Goal: Transaction & Acquisition: Purchase product/service

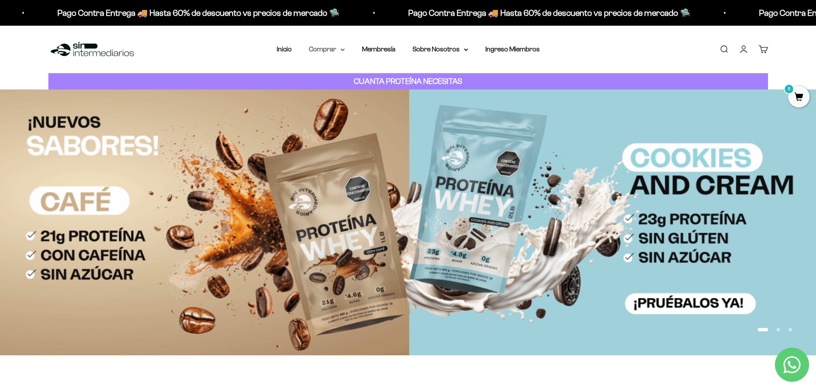
click at [341, 46] on summary "Comprar" at bounding box center [327, 49] width 36 height 11
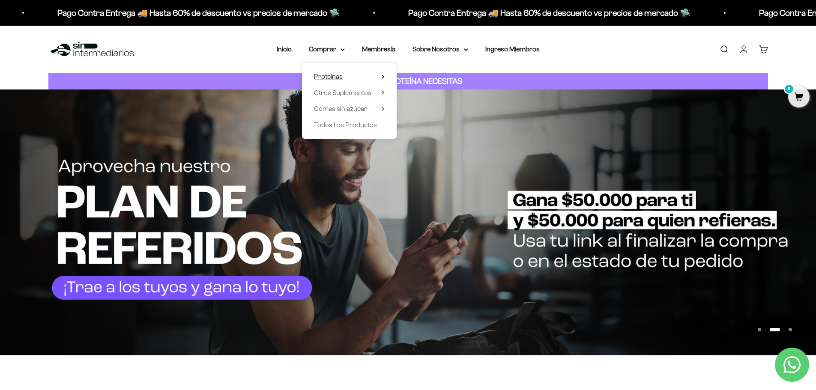
click at [342, 78] on span "Proteínas" at bounding box center [328, 76] width 29 height 7
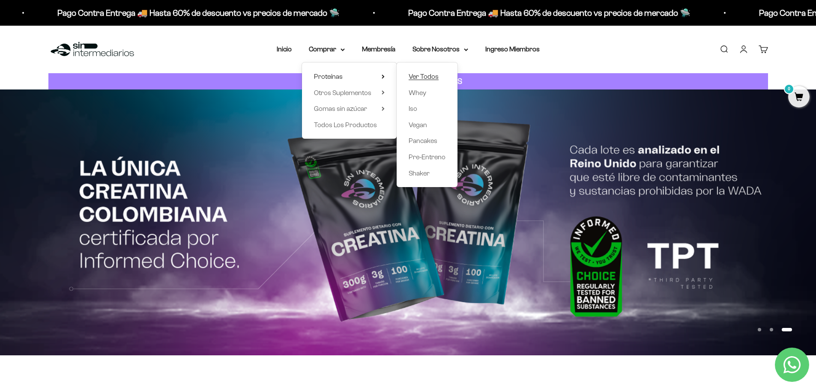
click at [422, 79] on span "Ver Todos" at bounding box center [424, 76] width 30 height 7
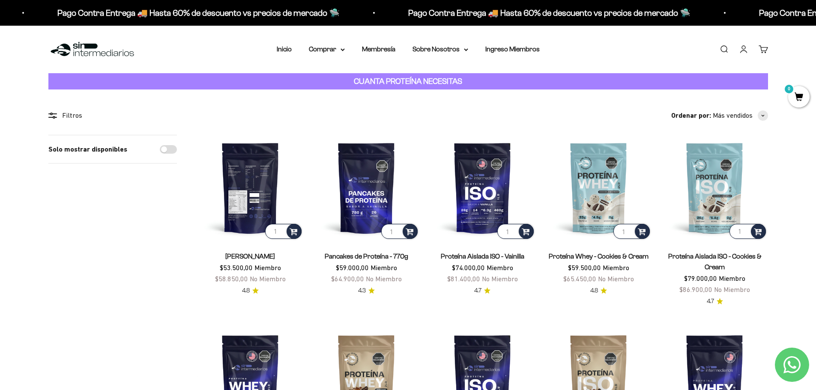
click at [240, 170] on img at bounding box center [251, 188] width 106 height 106
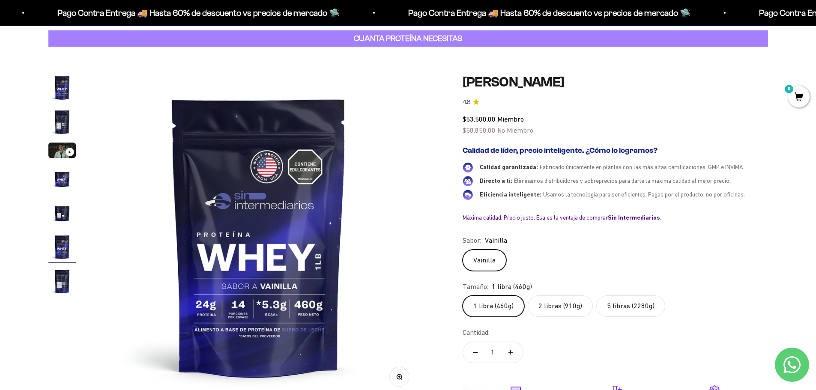
click at [62, 120] on img "Ir al artículo 2" at bounding box center [61, 121] width 27 height 27
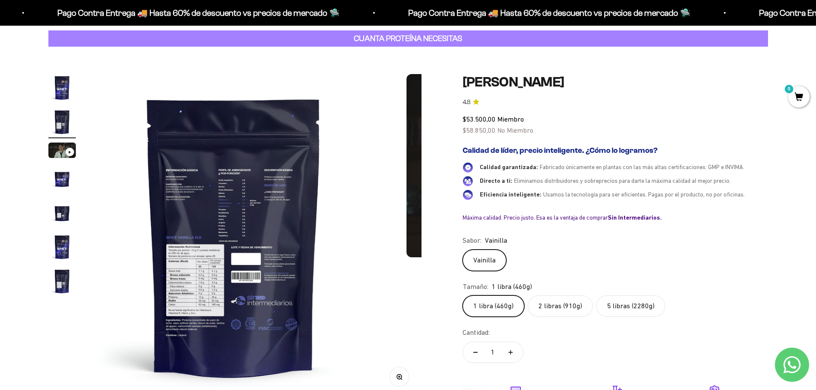
scroll to position [0, 335]
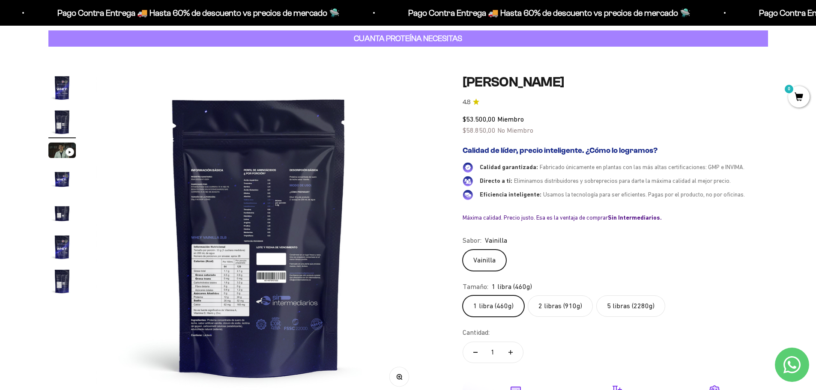
click at [57, 177] on img "Ir al artículo 4" at bounding box center [61, 178] width 27 height 27
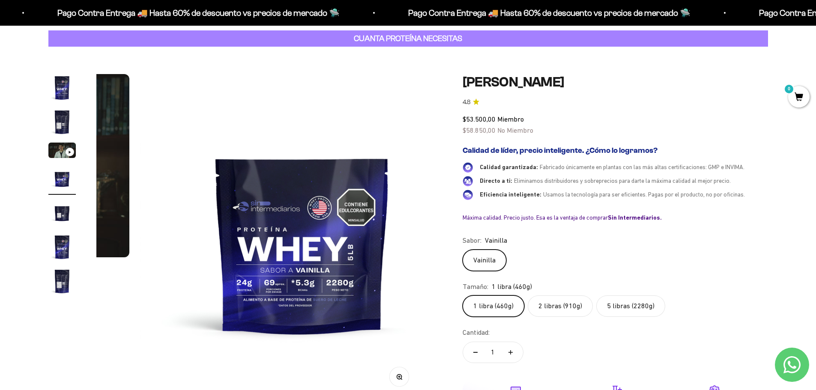
scroll to position [0, 1007]
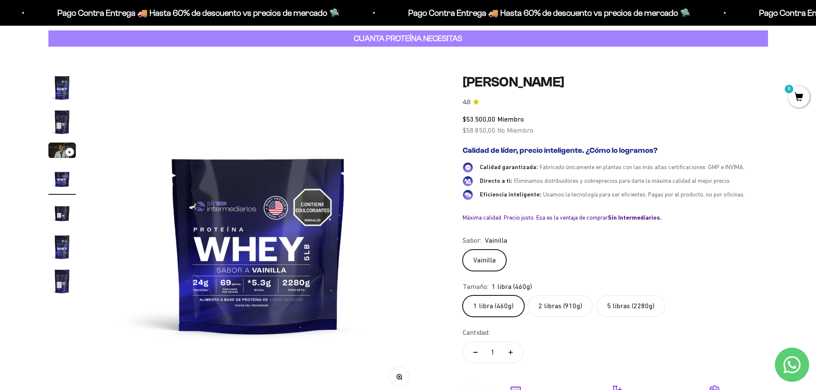
click at [54, 217] on img "Ir al artículo 5" at bounding box center [61, 212] width 27 height 27
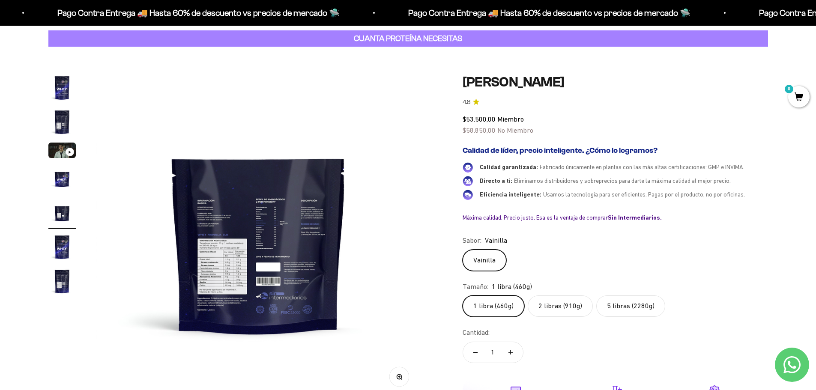
click at [66, 237] on img "Ir al artículo 6" at bounding box center [61, 247] width 27 height 27
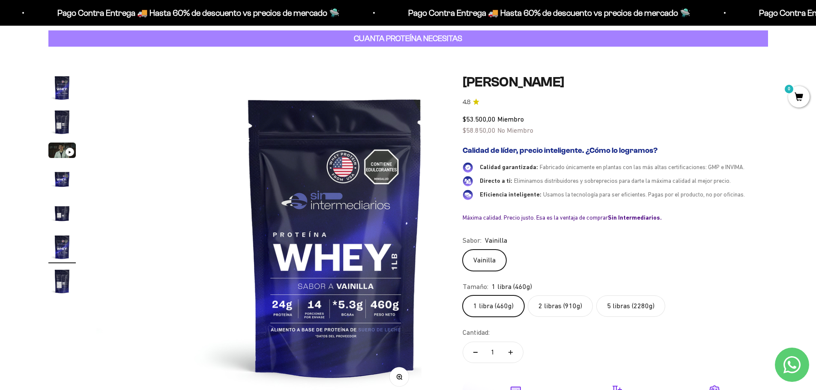
scroll to position [0, 1678]
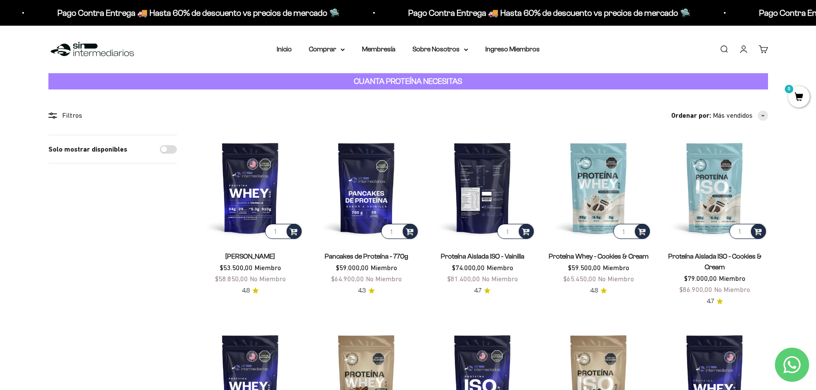
click at [466, 177] on img at bounding box center [483, 188] width 106 height 106
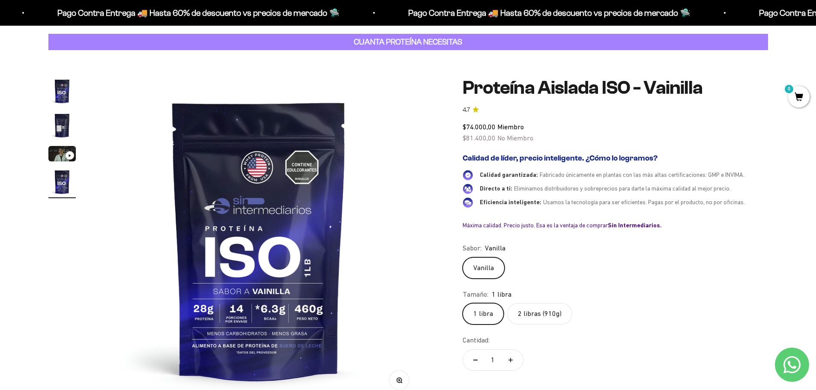
scroll to position [43, 0]
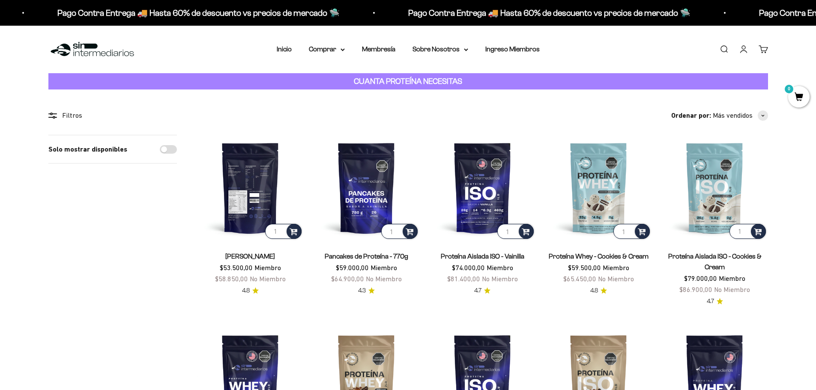
click at [252, 169] on img at bounding box center [251, 188] width 106 height 106
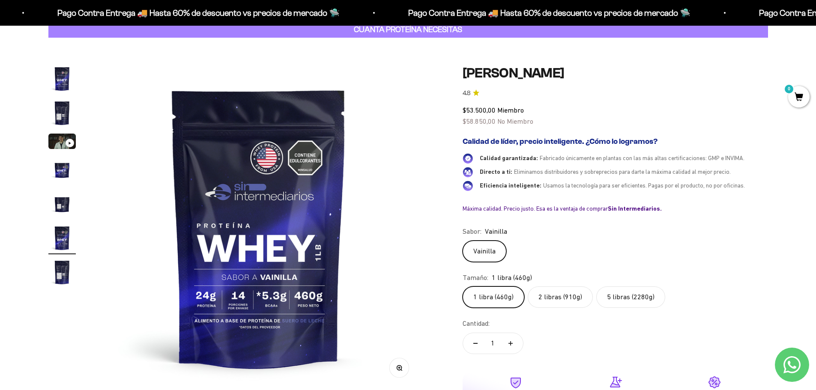
scroll to position [86, 0]
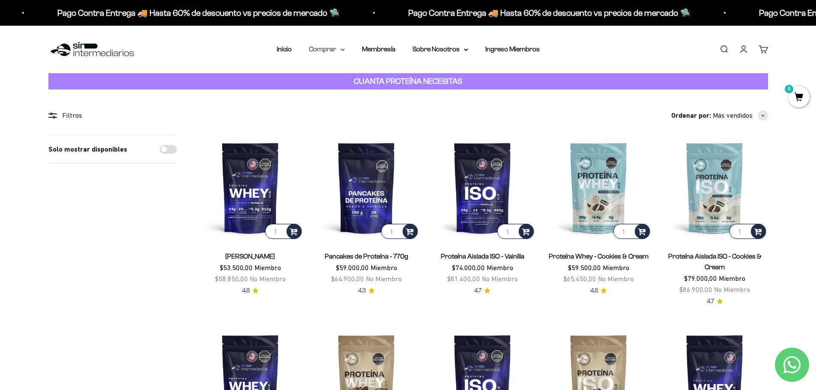
click at [344, 47] on summary "Comprar" at bounding box center [327, 49] width 36 height 11
click at [353, 78] on summary "Proteínas" at bounding box center [349, 76] width 71 height 11
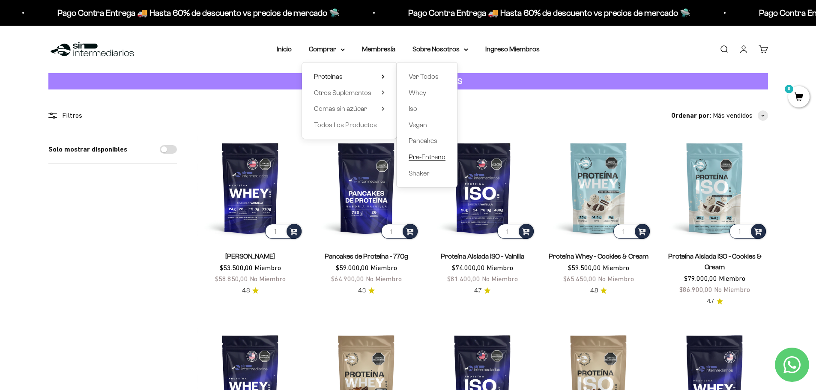
click at [440, 155] on span "Pre-Entreno" at bounding box center [427, 156] width 37 height 7
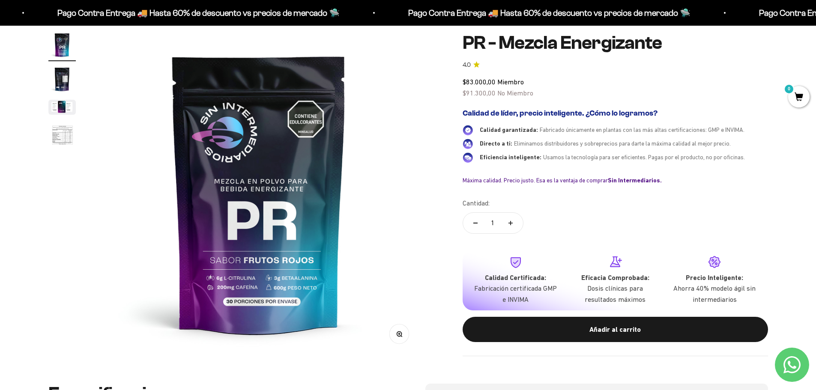
click at [57, 78] on img "Ir al artículo 2" at bounding box center [61, 79] width 27 height 27
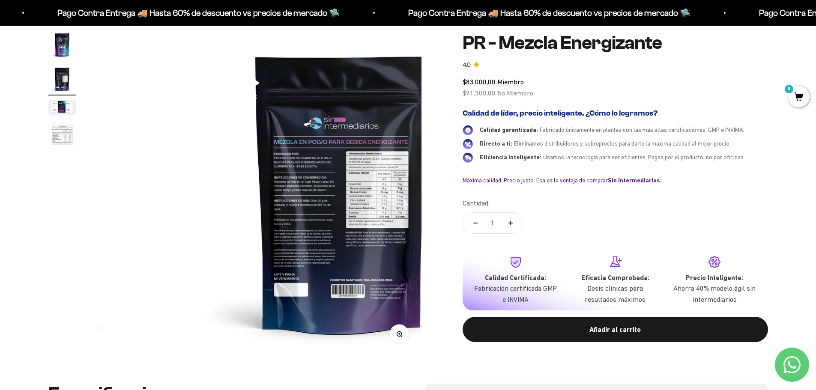
scroll to position [0, 335]
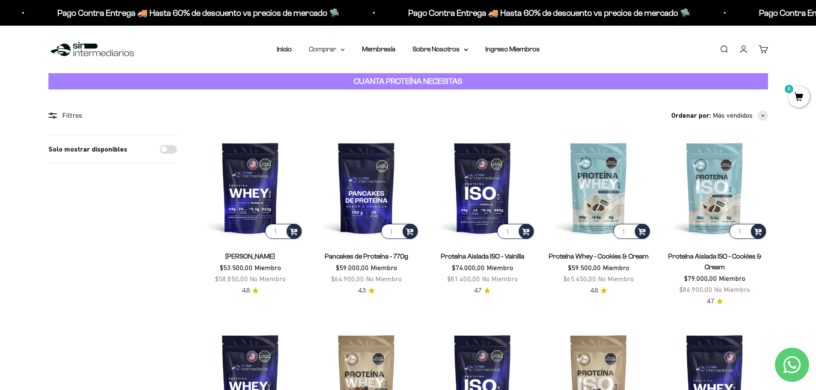
click at [332, 49] on summary "Comprar" at bounding box center [327, 49] width 36 height 11
click at [374, 91] on summary "Otros Suplementos" at bounding box center [349, 92] width 71 height 11
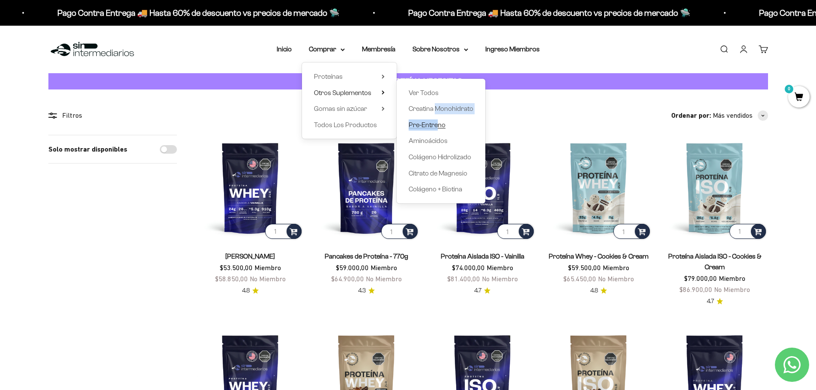
click at [437, 129] on div "Ver Todos Creatina Monohidrato Pre-Entreno Aminoácidos Colágeno Hidrolizado Cit…" at bounding box center [441, 141] width 89 height 125
click at [435, 141] on span "Aminoácidos" at bounding box center [428, 140] width 39 height 7
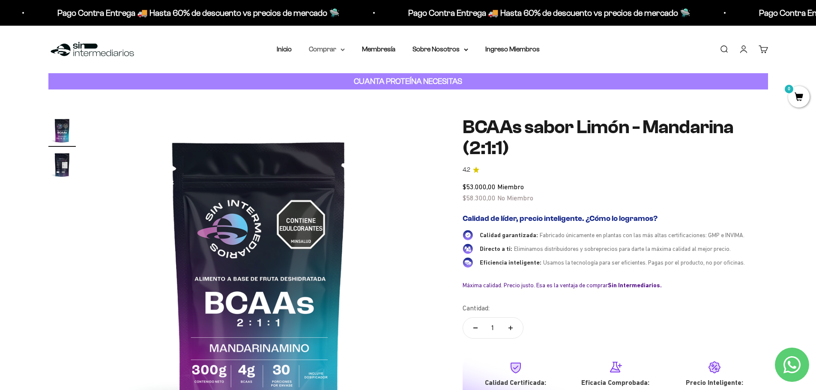
click at [330, 44] on summary "Comprar" at bounding box center [327, 49] width 36 height 11
click at [367, 94] on span "Otros Suplementos" at bounding box center [342, 92] width 57 height 7
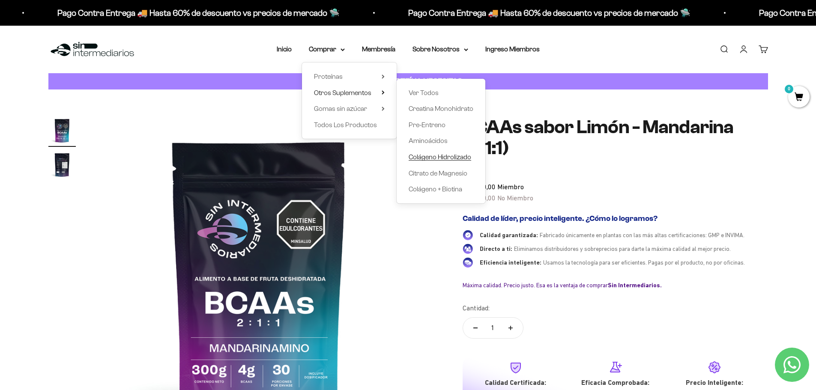
click at [464, 159] on span "Colágeno Hidrolizado" at bounding box center [440, 156] width 63 height 7
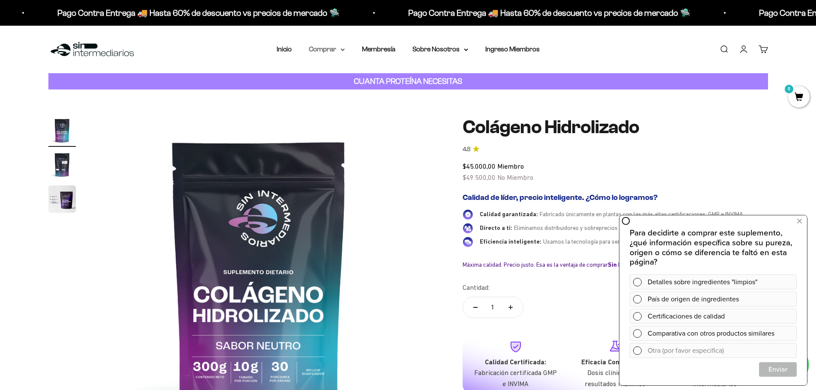
click at [329, 46] on summary "Comprar" at bounding box center [327, 49] width 36 height 11
click at [346, 87] on span "Otros Suplementos" at bounding box center [342, 92] width 57 height 11
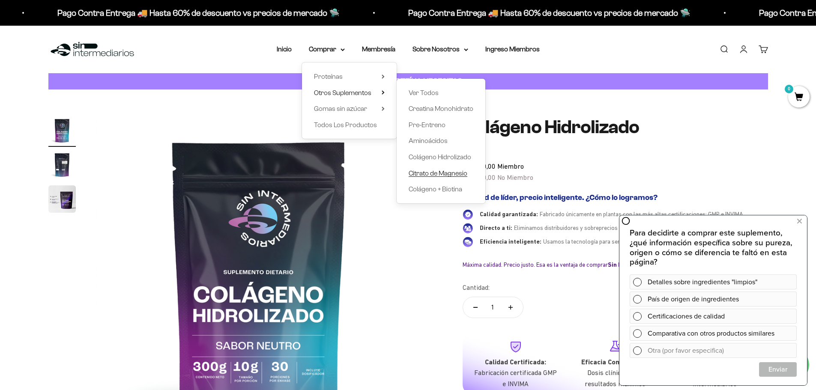
click at [465, 175] on span "Citrato de Magnesio" at bounding box center [438, 173] width 59 height 7
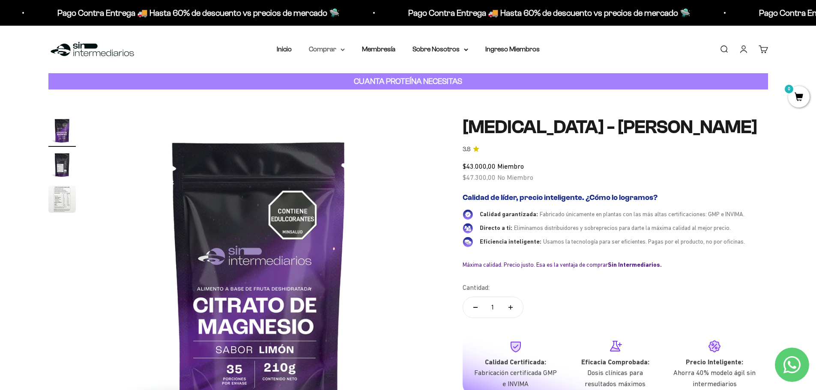
click at [327, 49] on summary "Comprar" at bounding box center [327, 49] width 36 height 11
click at [369, 91] on span "Otros Suplementos" at bounding box center [342, 92] width 57 height 7
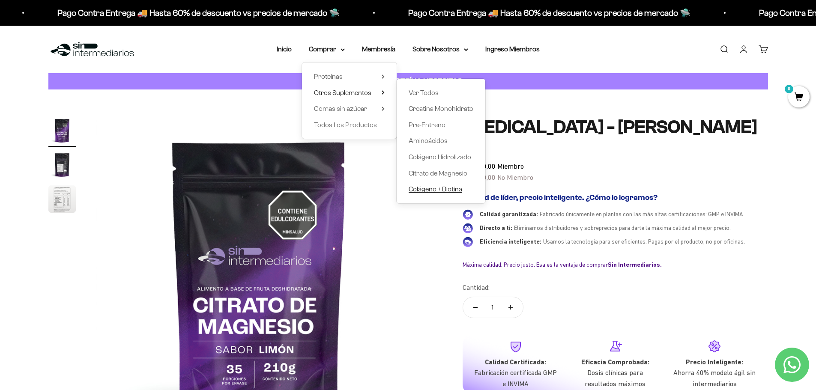
click at [462, 190] on span "Colágeno + Biotina" at bounding box center [436, 189] width 54 height 7
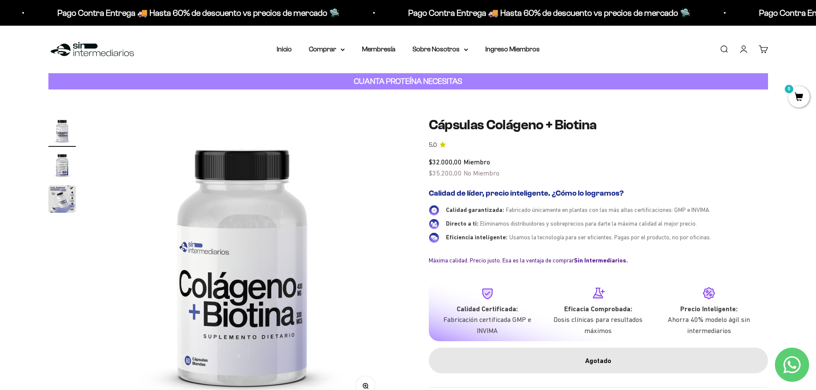
click at [62, 164] on img "Ir al artículo 2" at bounding box center [61, 164] width 27 height 27
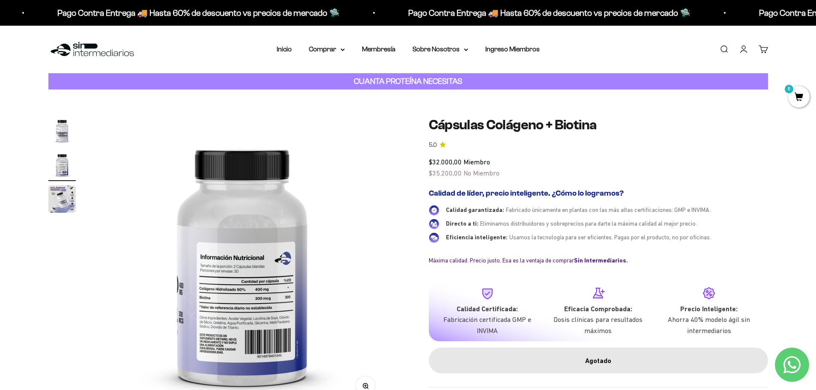
click at [63, 192] on img "Ir al artículo 3" at bounding box center [61, 199] width 27 height 27
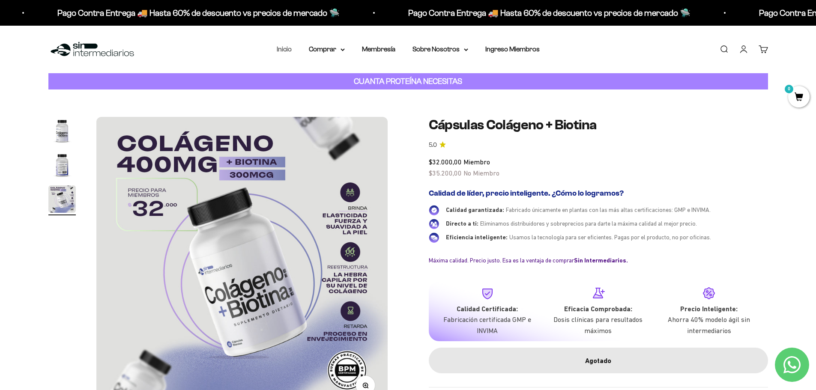
click at [283, 46] on link "Inicio" at bounding box center [284, 48] width 15 height 7
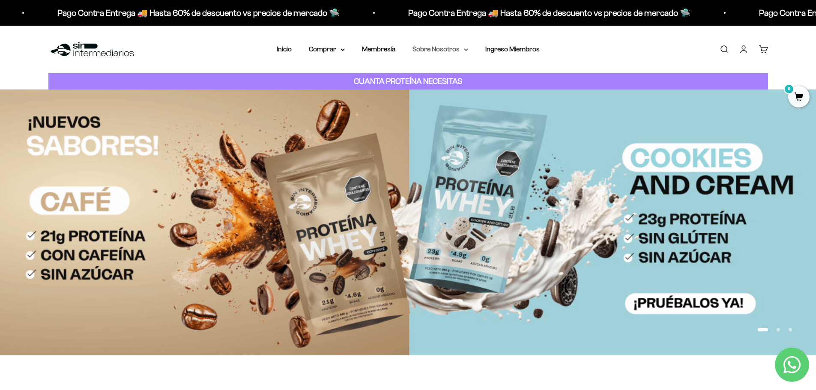
click at [440, 50] on summary "Sobre Nosotros" at bounding box center [441, 49] width 56 height 11
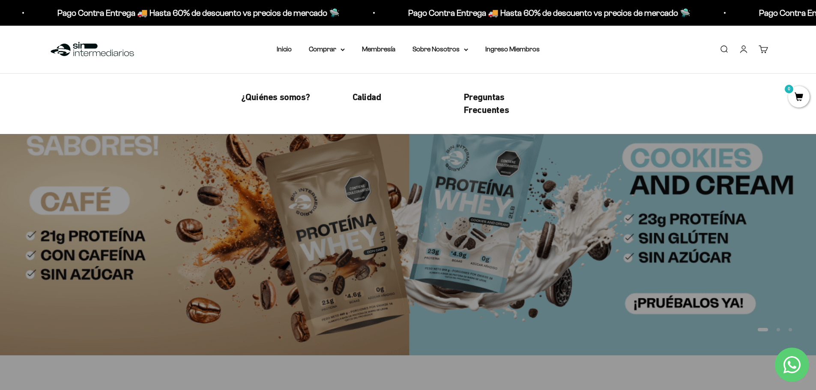
click at [270, 91] on link "¿Quiénes somos?" at bounding box center [275, 97] width 69 height 13
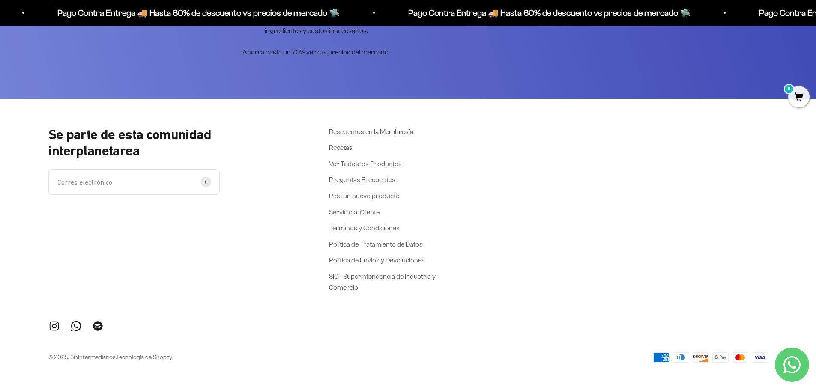
scroll to position [2330, 0]
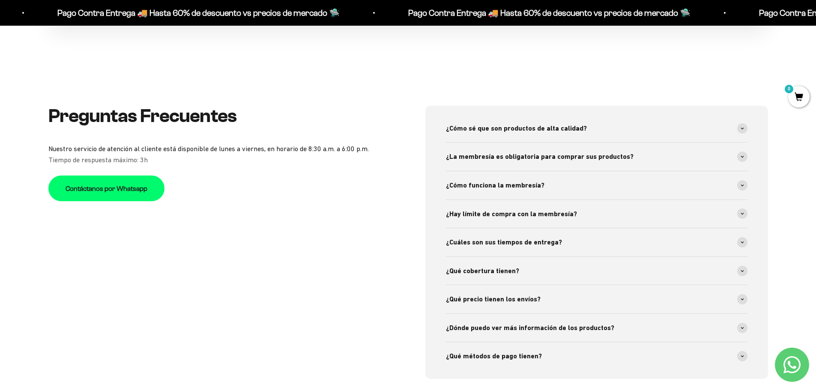
scroll to position [3214, 0]
click at [506, 292] on div "¿Qué precio tienen los envíos?" at bounding box center [597, 299] width 302 height 28
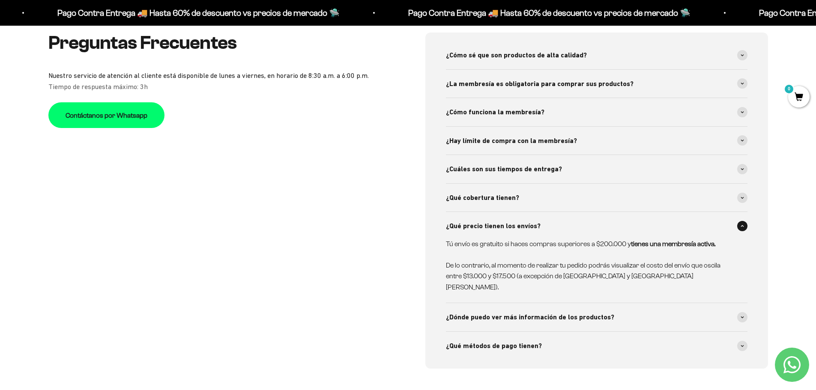
scroll to position [3300, 0]
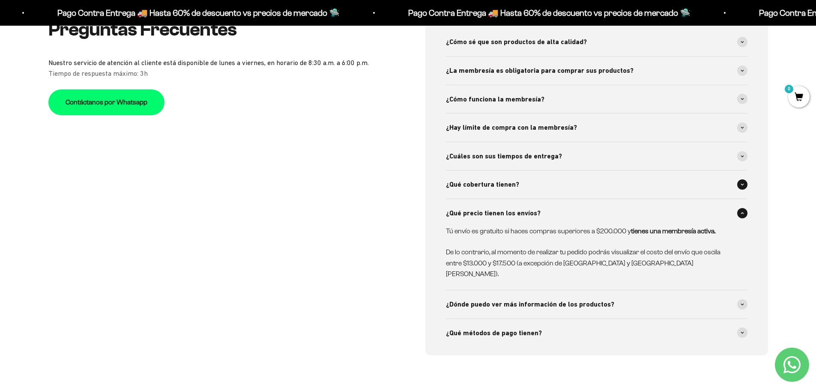
click at [484, 186] on span "¿Qué cobertura tienen?" at bounding box center [482, 184] width 73 height 11
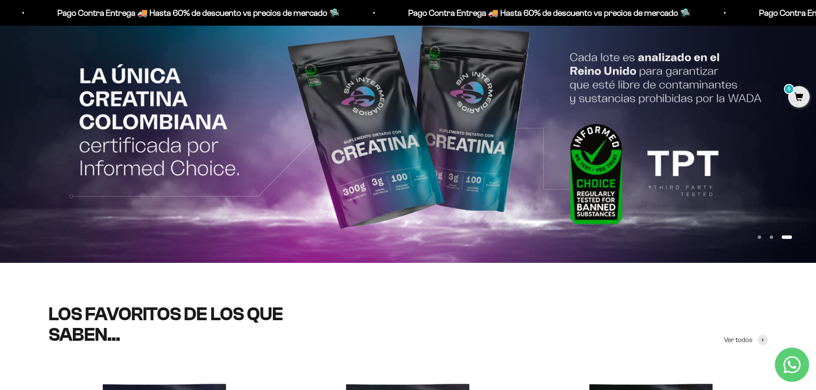
scroll to position [0, 0]
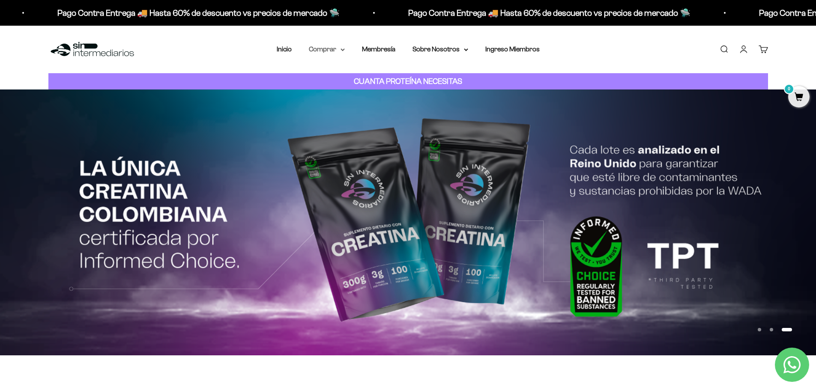
click at [341, 48] on icon at bounding box center [343, 49] width 4 height 3
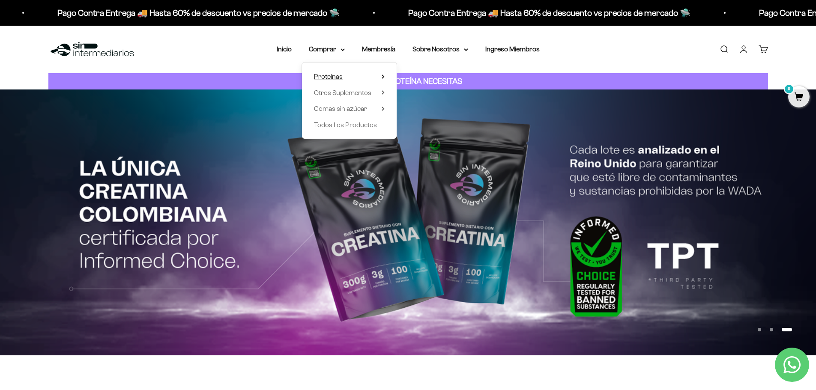
click at [347, 80] on summary "Proteínas" at bounding box center [349, 76] width 71 height 11
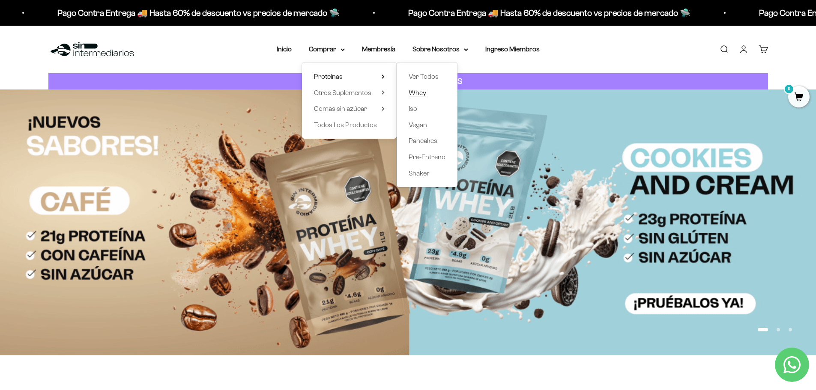
click at [427, 90] on link "Whey" at bounding box center [427, 92] width 37 height 11
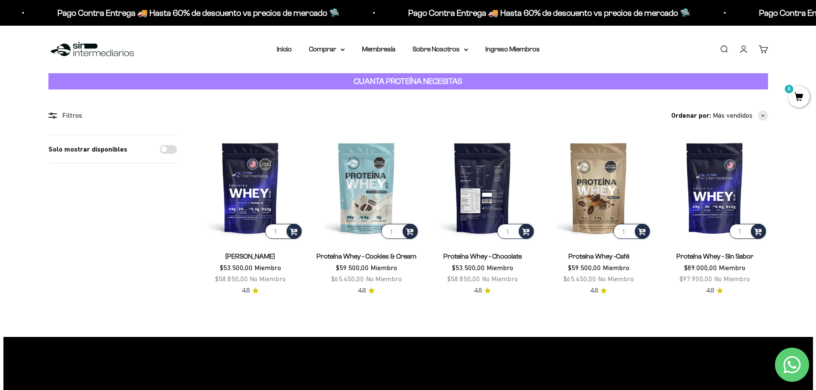
click at [485, 206] on img at bounding box center [483, 188] width 106 height 106
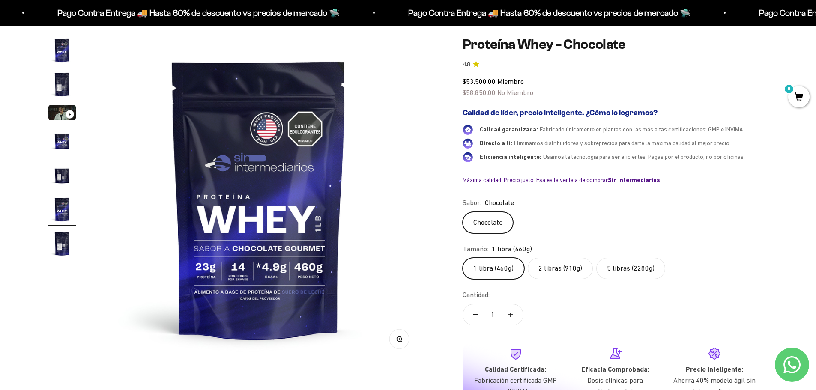
scroll to position [86, 0]
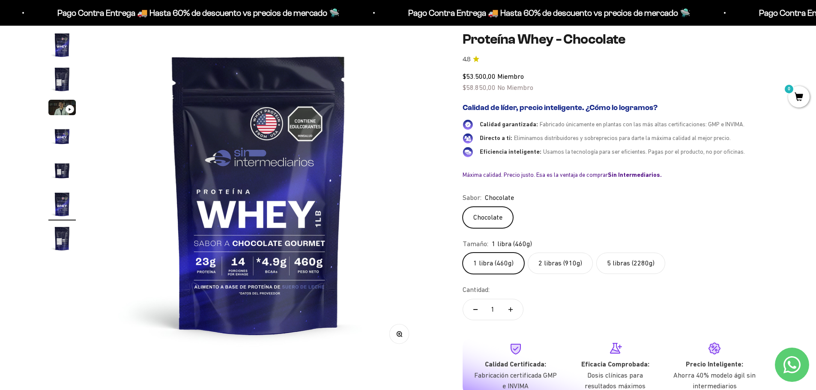
click at [580, 264] on label "2 libras (910g)" at bounding box center [560, 263] width 65 height 21
click at [463, 253] on input "2 libras (910g)" at bounding box center [462, 252] width 0 height 0
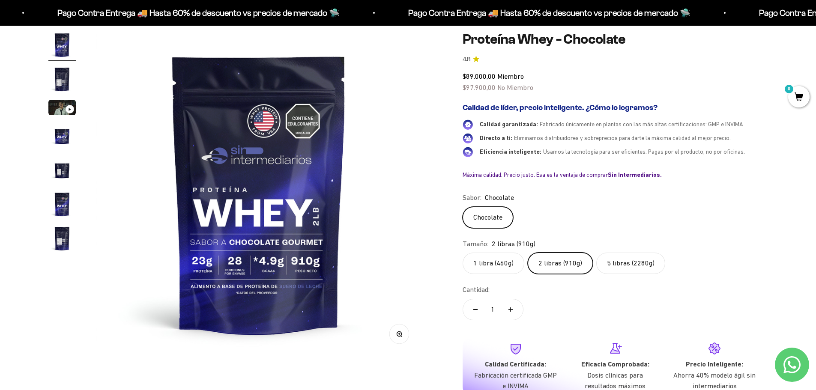
click at [634, 265] on label "5 libras (2280g)" at bounding box center [630, 263] width 69 height 21
click at [463, 253] on input "5 libras (2280g)" at bounding box center [462, 252] width 0 height 0
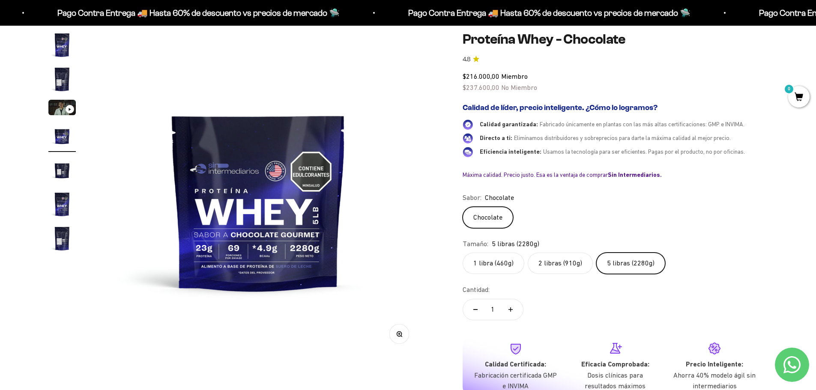
click at [497, 260] on label "1 libra (460g)" at bounding box center [494, 263] width 62 height 21
click at [463, 253] on input "1 libra (460g)" at bounding box center [462, 252] width 0 height 0
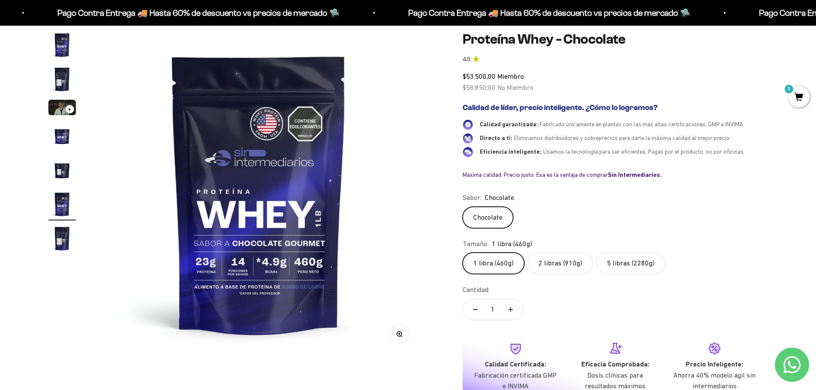
click at [544, 261] on label "2 libras (910g)" at bounding box center [560, 263] width 65 height 21
click at [463, 253] on input "2 libras (910g)" at bounding box center [462, 252] width 0 height 0
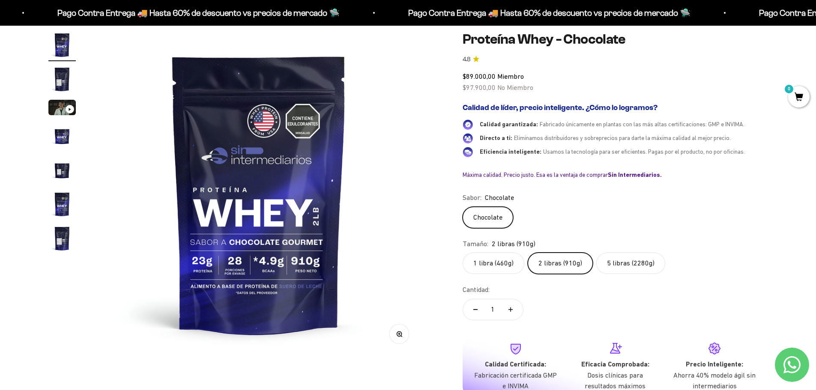
click at [515, 261] on label "1 libra (460g)" at bounding box center [494, 263] width 62 height 21
click at [463, 253] on input "1 libra (460g)" at bounding box center [462, 252] width 0 height 0
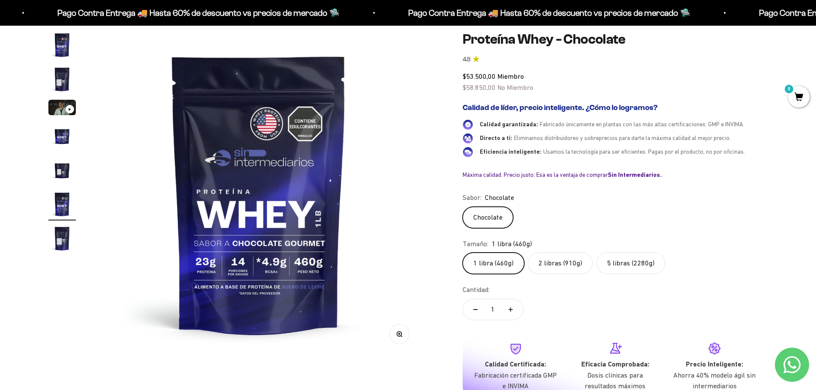
click at [553, 261] on label "2 libras (910g)" at bounding box center [560, 263] width 65 height 21
click at [463, 253] on input "2 libras (910g)" at bounding box center [462, 252] width 0 height 0
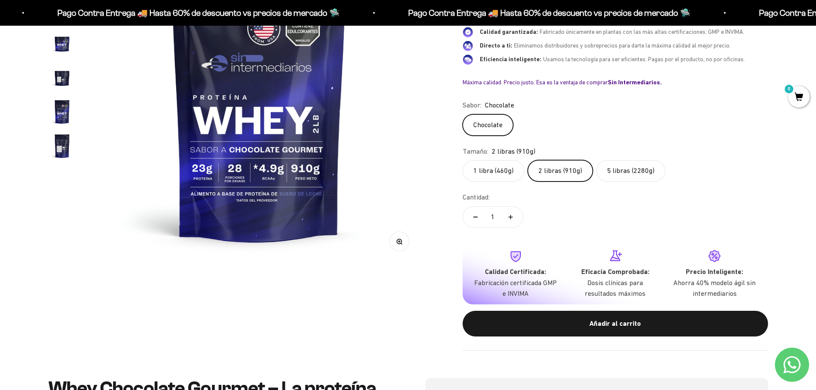
scroll to position [257, 0]
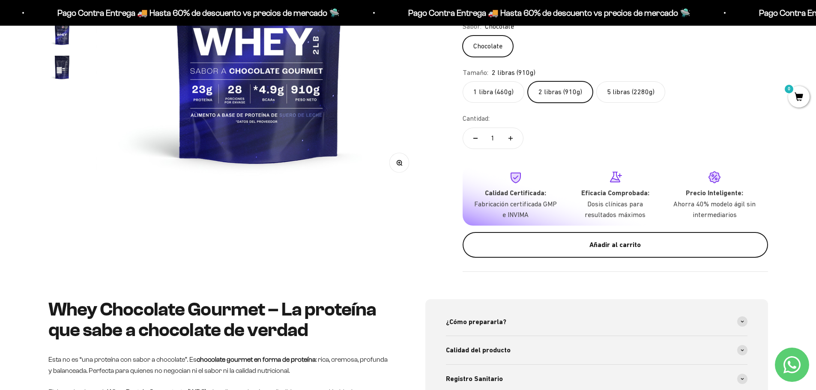
click at [643, 249] on div "Añadir al carrito" at bounding box center [615, 245] width 271 height 11
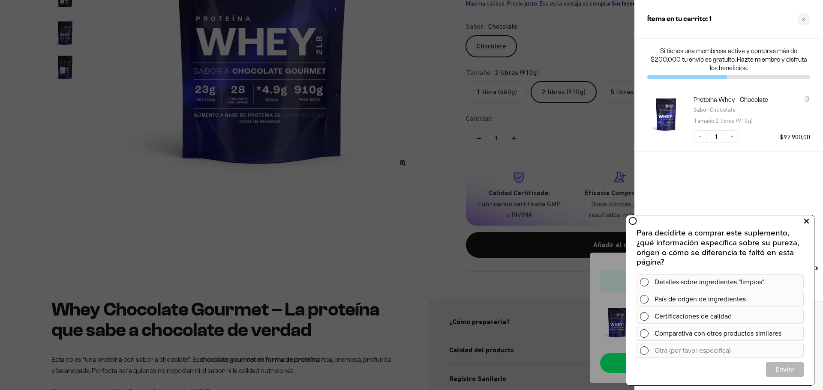
click at [805, 219] on icon at bounding box center [806, 221] width 5 height 11
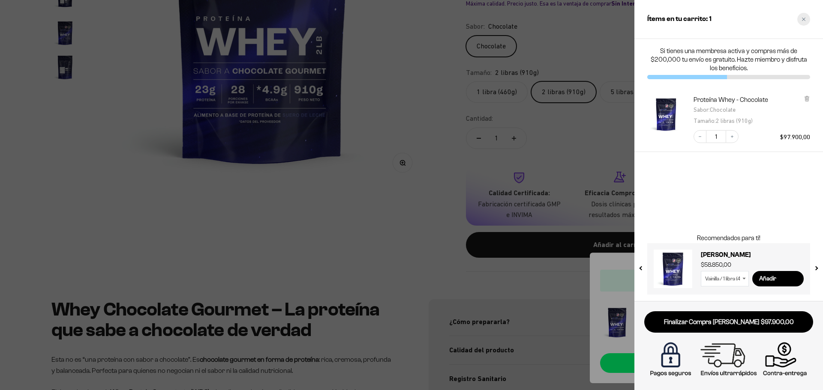
click at [809, 22] on div "Close cart" at bounding box center [803, 19] width 13 height 13
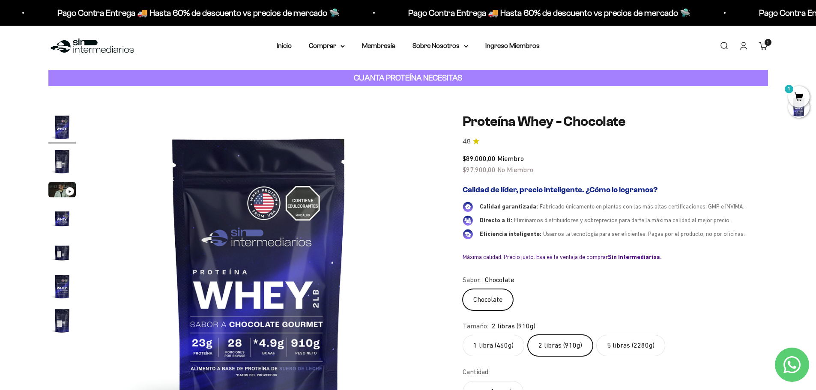
scroll to position [0, 0]
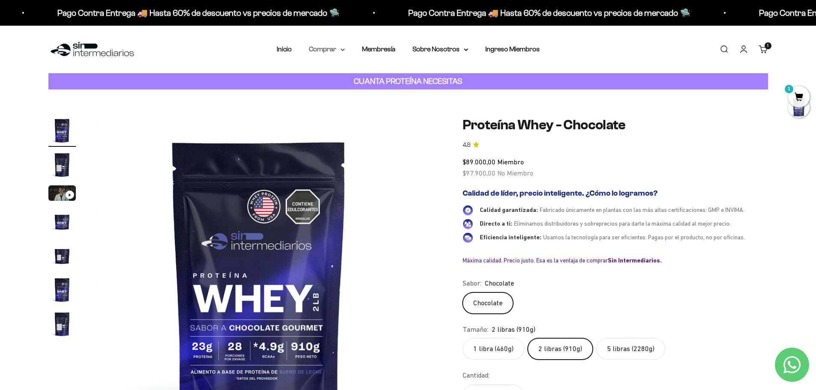
click at [339, 47] on summary "Comprar" at bounding box center [327, 49] width 36 height 11
click at [374, 93] on summary "Otros Suplementos" at bounding box center [349, 92] width 71 height 11
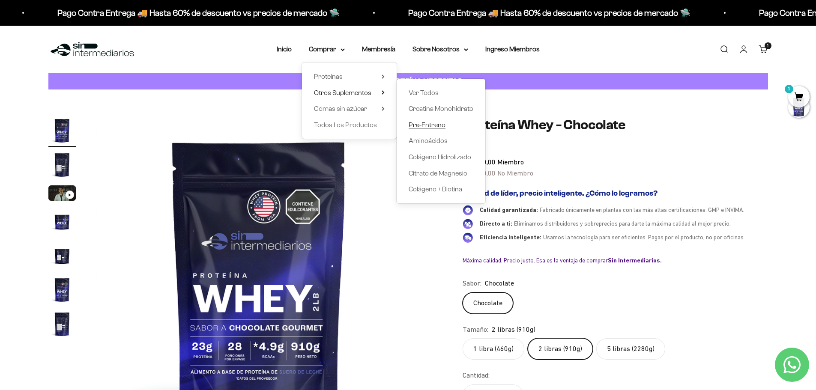
click at [433, 123] on span "Pre-Entreno" at bounding box center [427, 124] width 37 height 7
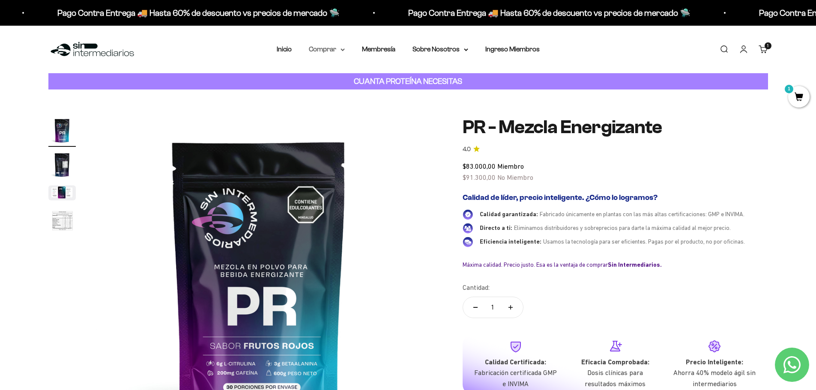
click at [338, 51] on summary "Comprar" at bounding box center [327, 49] width 36 height 11
click at [360, 106] on span "Gomas sin azúcar" at bounding box center [340, 108] width 53 height 7
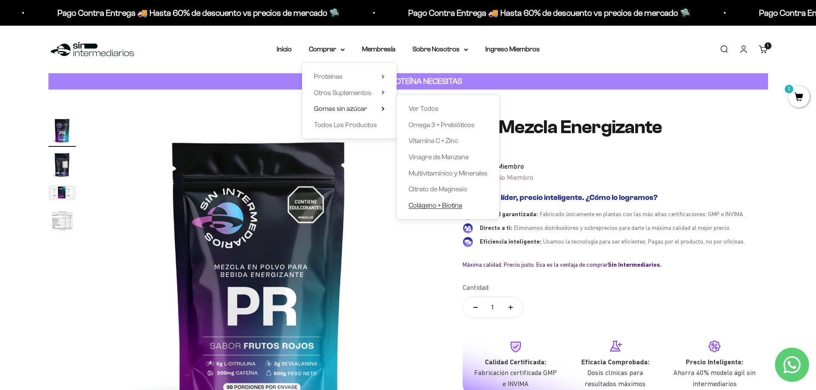
click at [456, 207] on span "Colágeno + Biotina" at bounding box center [436, 205] width 54 height 7
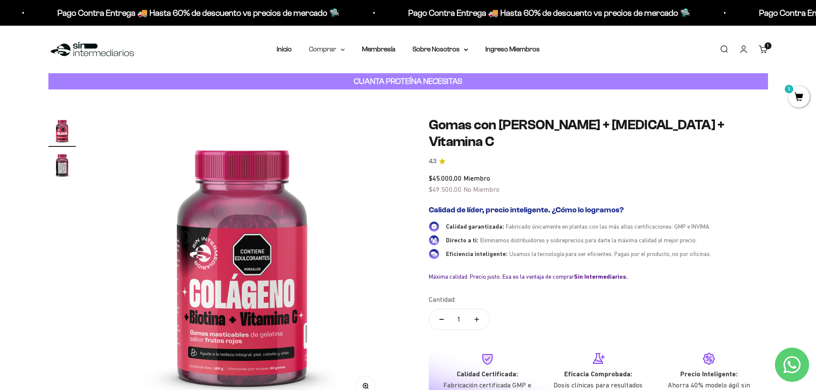
click at [335, 52] on summary "Comprar" at bounding box center [327, 49] width 36 height 11
click at [367, 108] on summary "Gomas sin azúcar" at bounding box center [349, 108] width 71 height 11
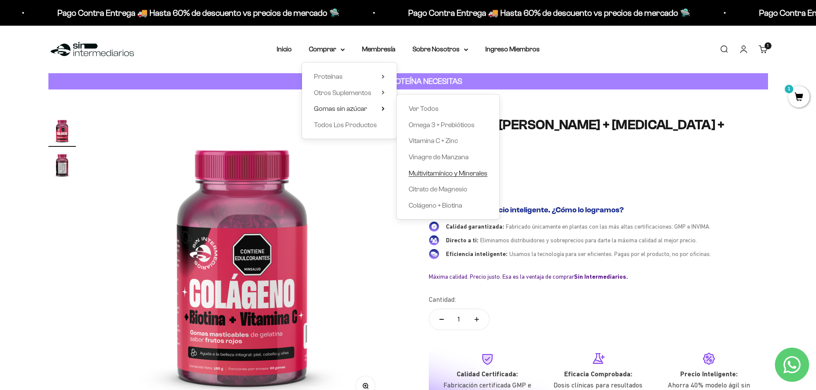
click at [482, 171] on span "Multivitamínico y Minerales" at bounding box center [448, 173] width 79 height 7
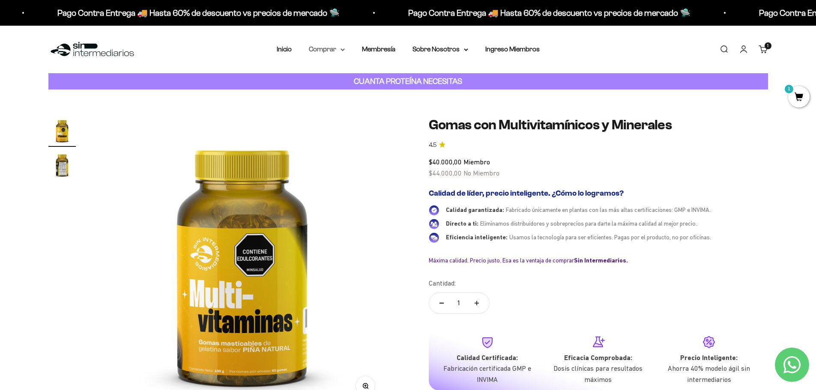
click at [341, 51] on summary "Comprar" at bounding box center [327, 49] width 36 height 11
click at [353, 90] on span "Otros Suplementos" at bounding box center [342, 92] width 57 height 7
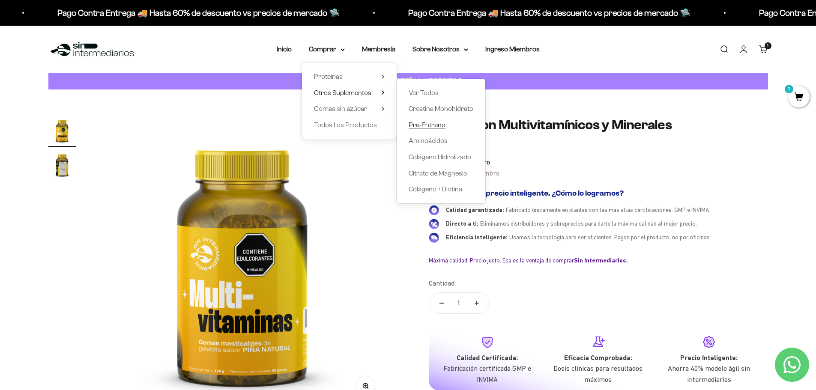
click at [440, 126] on span "Pre-Entreno" at bounding box center [427, 124] width 37 height 7
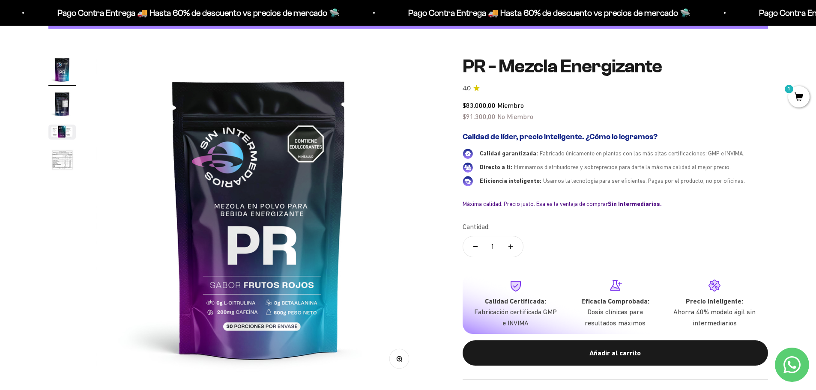
scroll to position [129, 0]
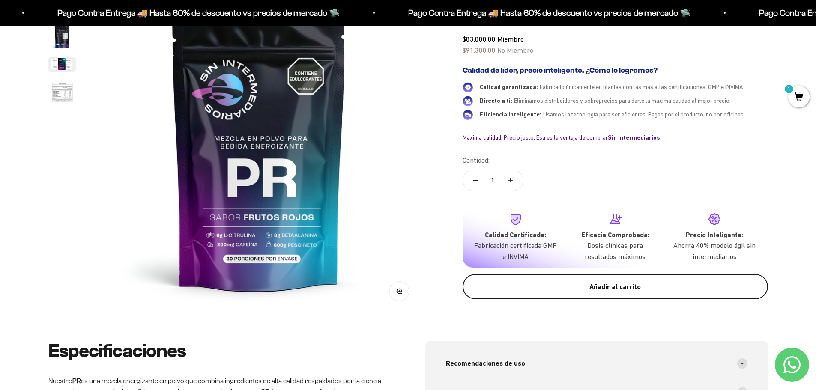
click at [620, 293] on button "Añadir al carrito" at bounding box center [616, 287] width 306 height 26
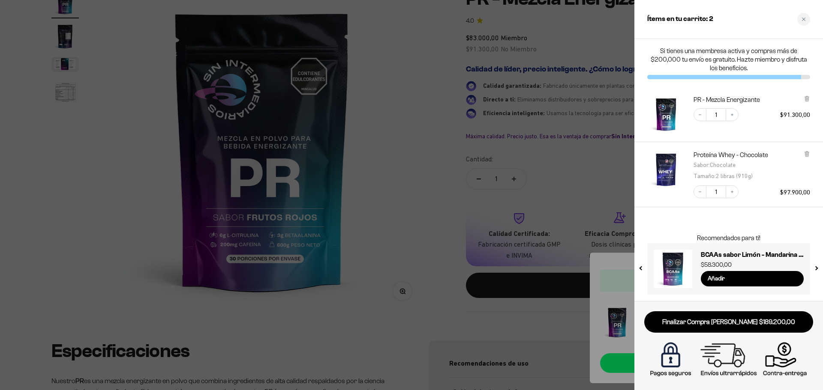
click at [414, 201] on div at bounding box center [411, 195] width 823 height 390
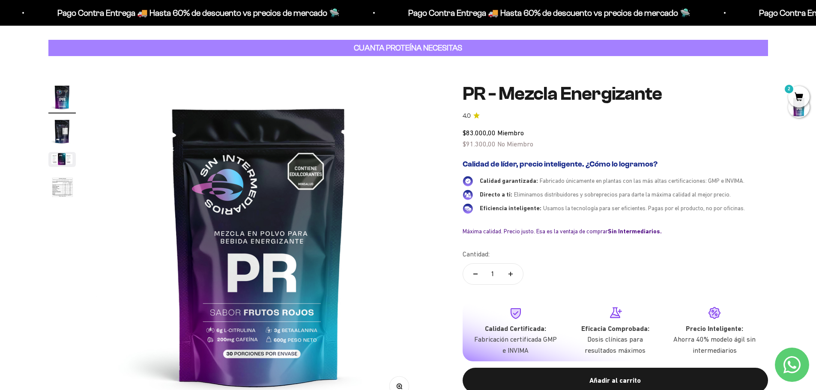
scroll to position [0, 0]
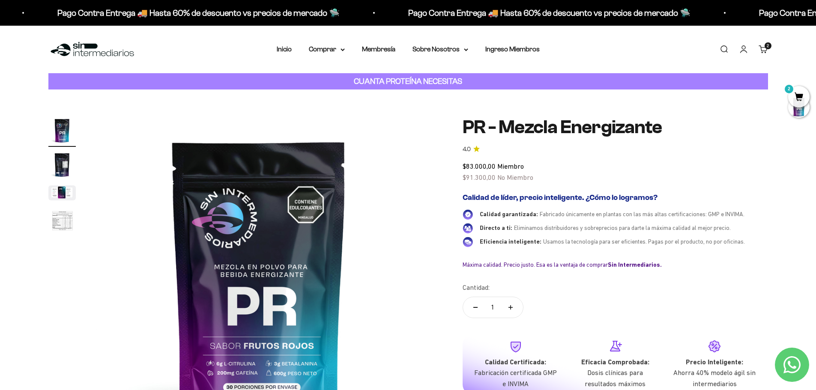
click at [345, 48] on nav "Inicio Comprar Proteínas Ver Todos Whey Iso Vegan" at bounding box center [408, 49] width 263 height 11
click at [343, 48] on icon at bounding box center [343, 49] width 4 height 3
click at [343, 75] on summary "Proteínas" at bounding box center [349, 76] width 71 height 11
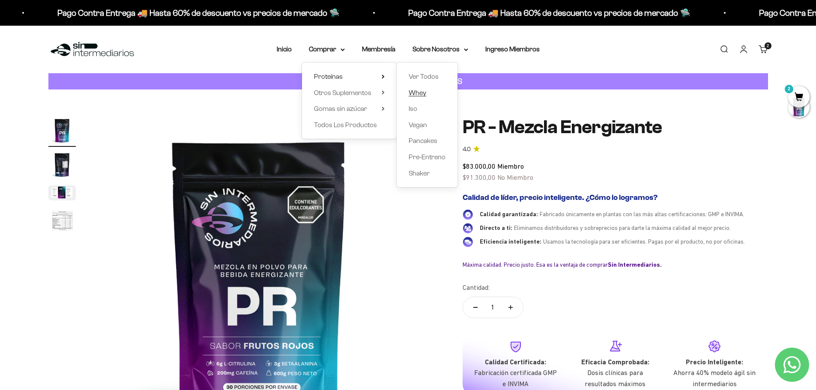
click at [419, 93] on span "Whey" at bounding box center [418, 92] width 18 height 7
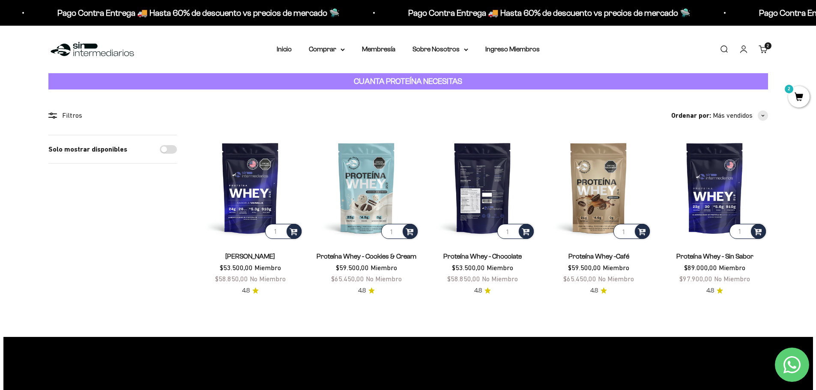
click at [484, 167] on img at bounding box center [483, 188] width 106 height 106
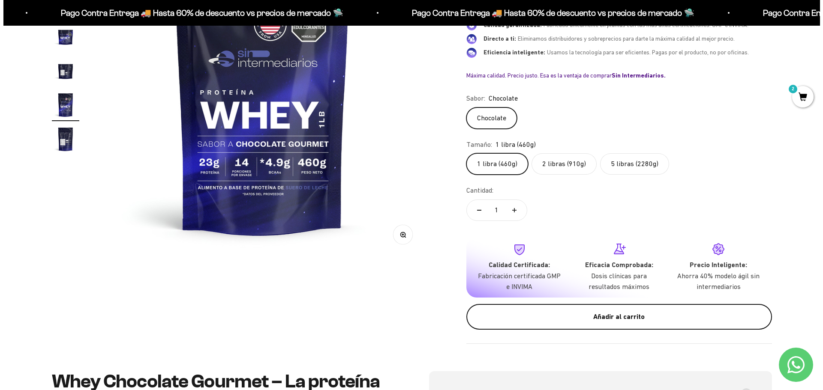
scroll to position [214, 0]
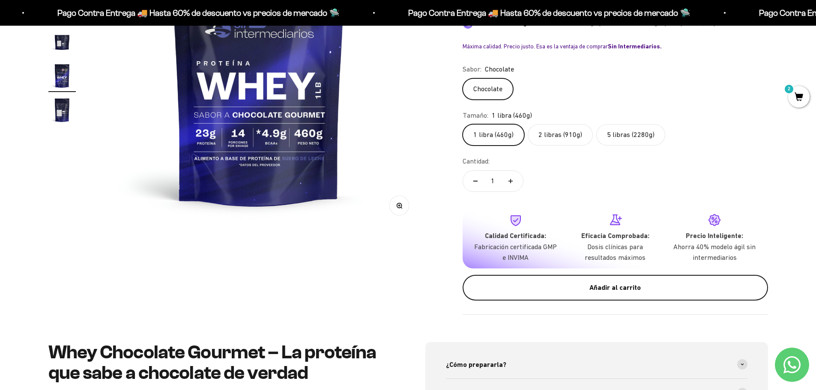
click at [608, 292] on div "Añadir al carrito" at bounding box center [615, 287] width 271 height 11
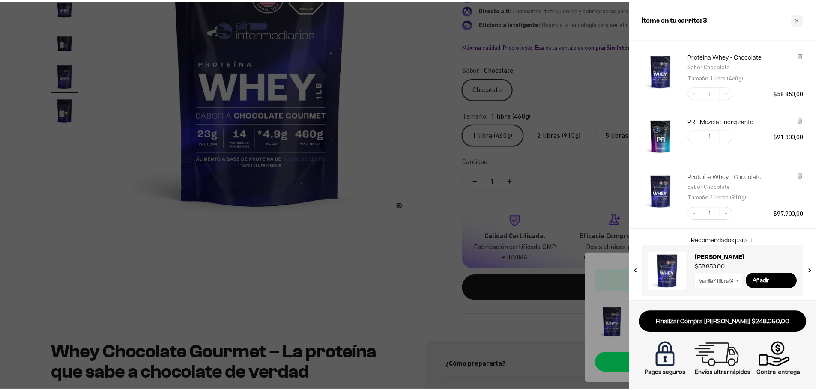
scroll to position [29, 0]
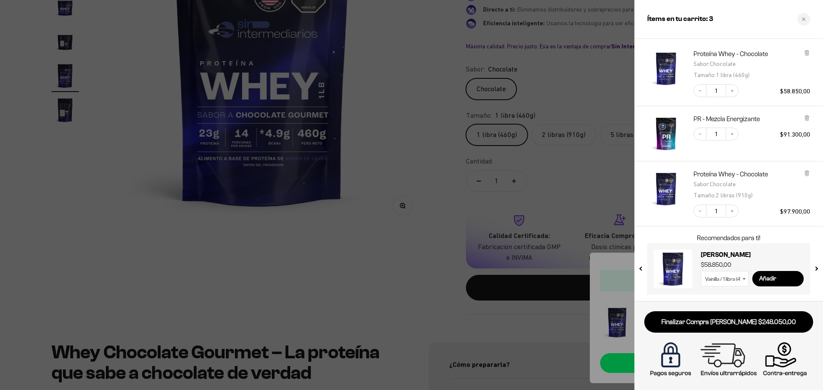
click at [418, 219] on div at bounding box center [411, 195] width 823 height 390
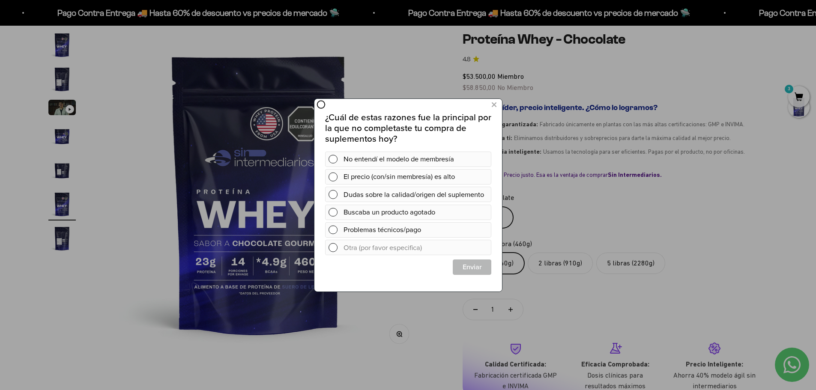
scroll to position [0, 0]
click at [495, 105] on icon at bounding box center [493, 105] width 5 height 12
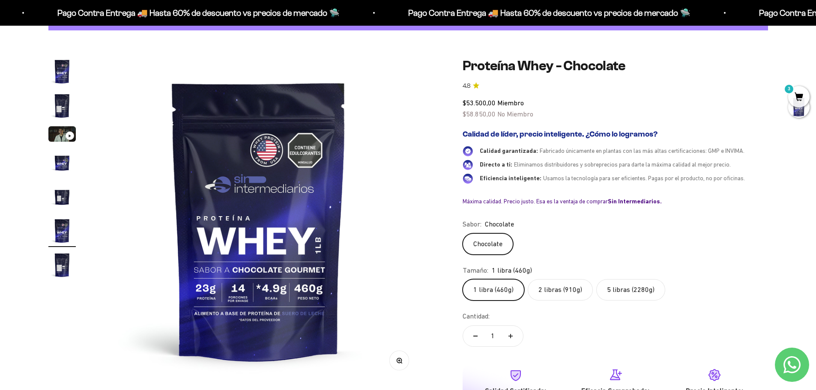
scroll to position [43, 0]
